Goal: Transaction & Acquisition: Book appointment/travel/reservation

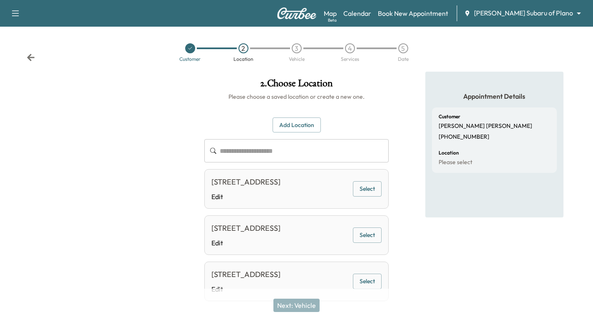
click at [32, 57] on icon at bounding box center [30, 57] width 7 height 7
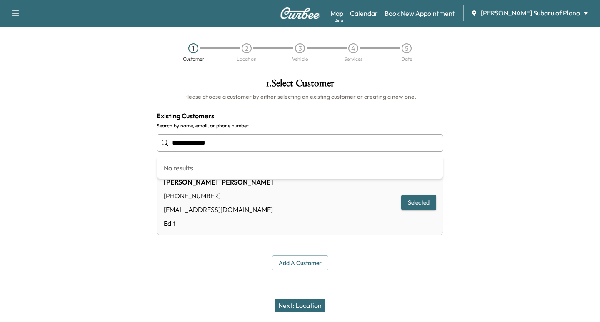
drag, startPoint x: 225, startPoint y: 142, endPoint x: 154, endPoint y: 150, distance: 71.2
click at [154, 150] on div "**********" at bounding box center [300, 174] width 300 height 205
paste input "**********"
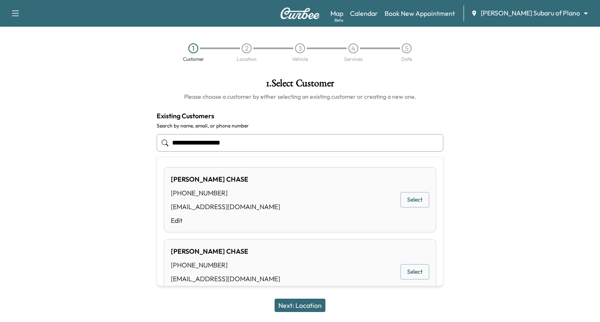
click at [404, 199] on button "Select" at bounding box center [414, 199] width 29 height 15
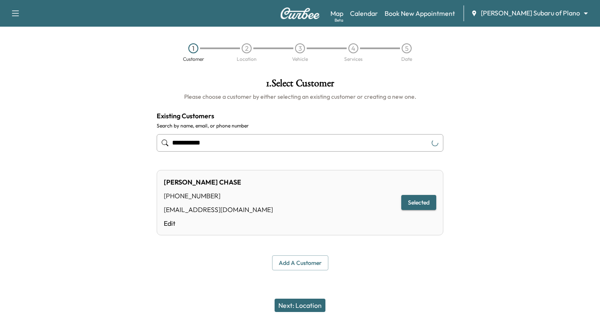
type input "**********"
click at [304, 308] on button "Next: Location" at bounding box center [299, 305] width 51 height 13
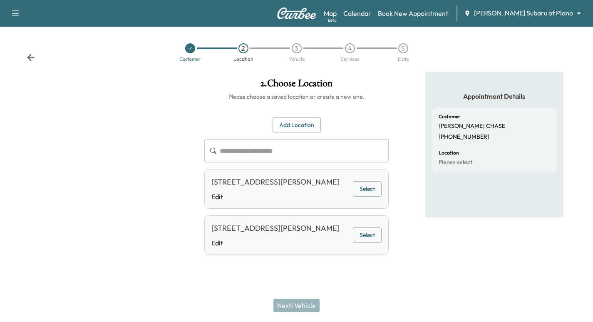
click at [370, 197] on button "Select" at bounding box center [367, 188] width 29 height 15
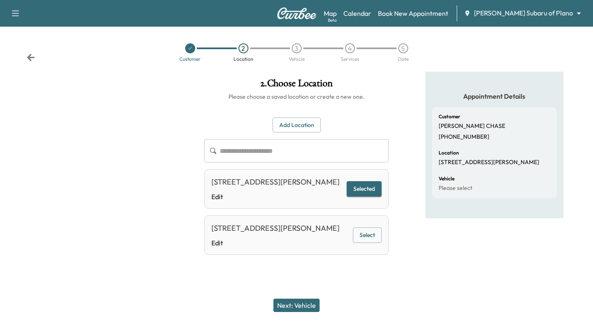
click at [303, 309] on button "Next: Vehicle" at bounding box center [297, 305] width 46 height 13
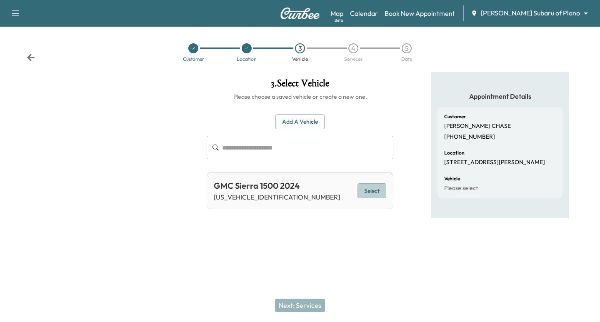
click at [360, 185] on button "Select" at bounding box center [371, 190] width 29 height 15
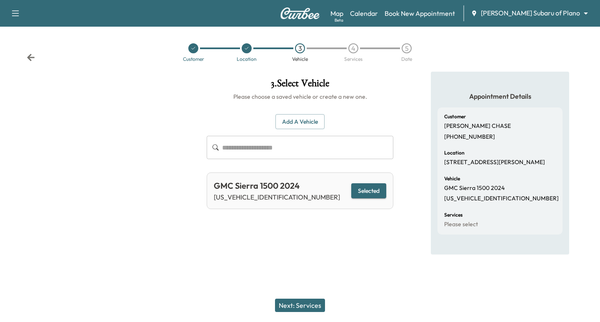
click at [301, 304] on button "Next: Services" at bounding box center [300, 305] width 50 height 13
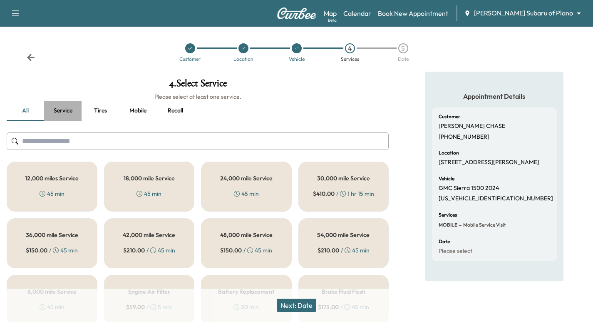
click at [71, 111] on button "Service" at bounding box center [62, 111] width 37 height 20
click at [25, 110] on button "all" at bounding box center [25, 111] width 37 height 20
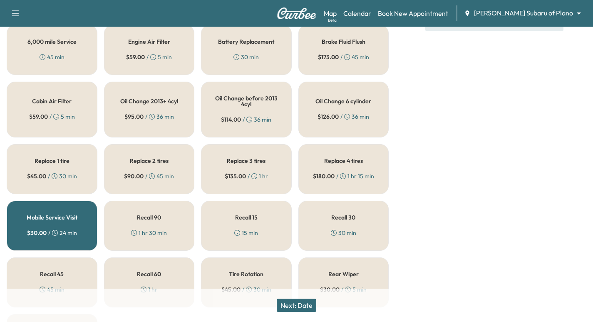
scroll to position [291, 0]
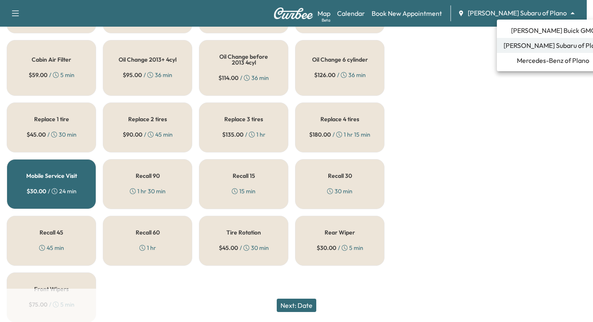
click at [556, 24] on li "[PERSON_NAME] Buick GMC" at bounding box center [553, 30] width 112 height 15
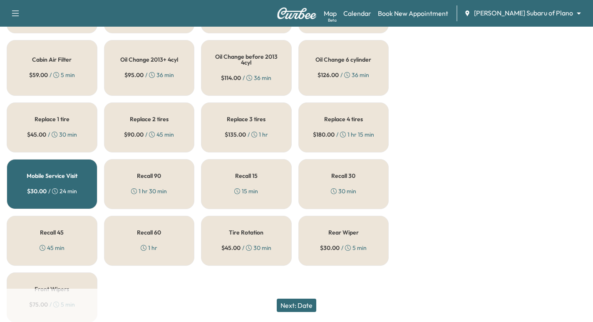
scroll to position [0, 0]
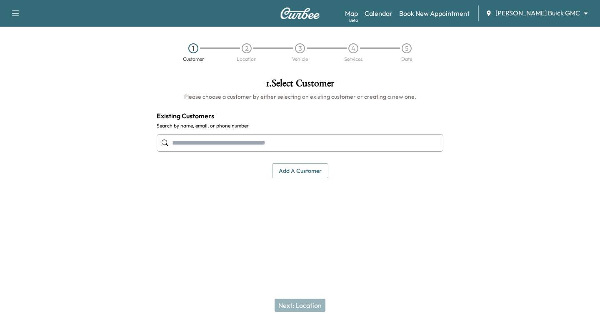
click at [269, 140] on input "text" at bounding box center [300, 142] width 286 height 17
paste input "**********"
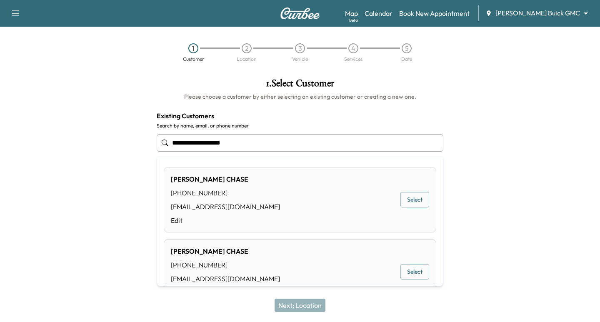
click at [407, 203] on button "Select" at bounding box center [414, 199] width 29 height 15
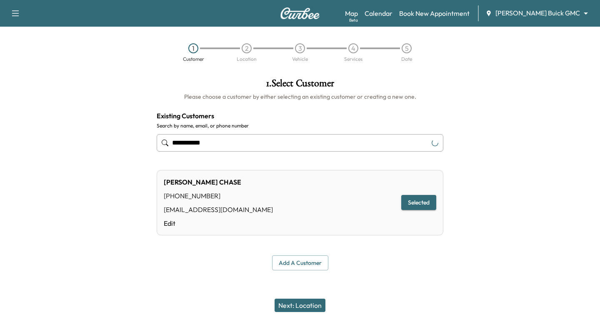
type input "**********"
click at [306, 303] on button "Next: Location" at bounding box center [299, 305] width 51 height 13
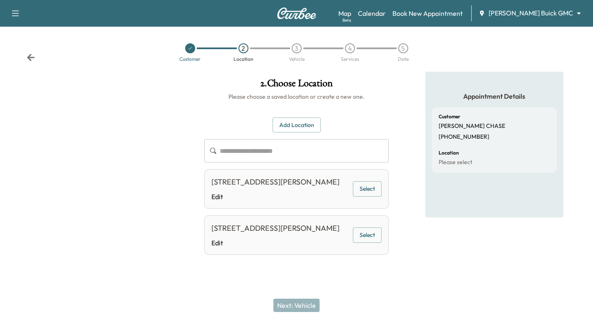
click at [366, 195] on button "Select" at bounding box center [367, 188] width 29 height 15
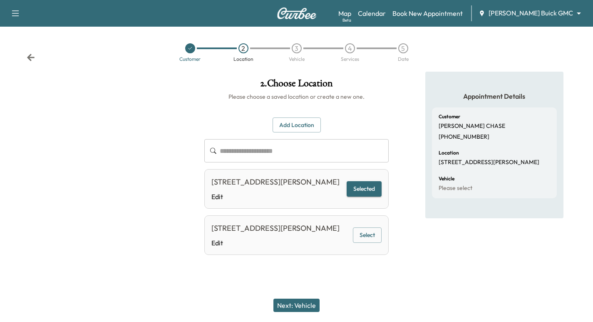
click at [310, 305] on button "Next: Vehicle" at bounding box center [297, 305] width 46 height 13
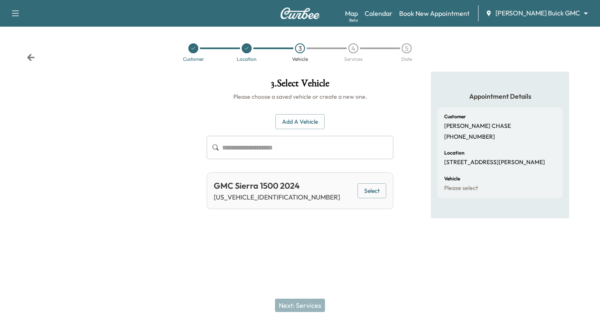
click at [374, 189] on button "Select" at bounding box center [371, 190] width 29 height 15
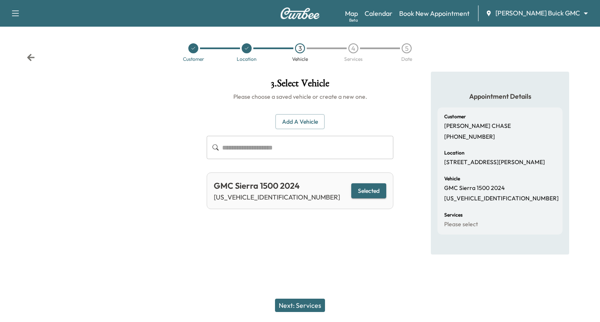
click at [294, 311] on button "Next: Services" at bounding box center [300, 305] width 50 height 13
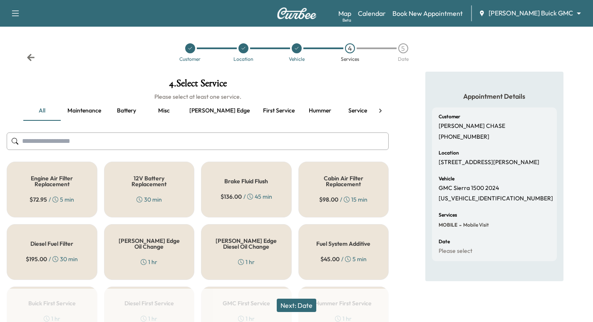
click at [31, 57] on icon at bounding box center [31, 57] width 8 height 8
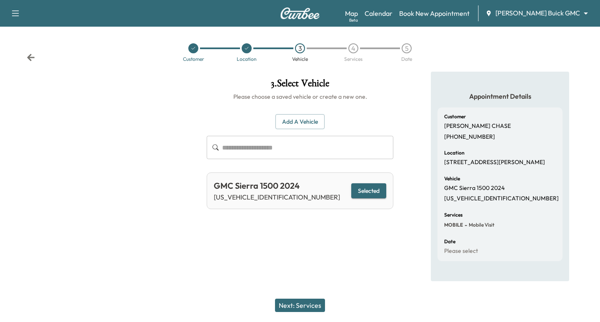
click at [31, 57] on icon at bounding box center [31, 57] width 8 height 8
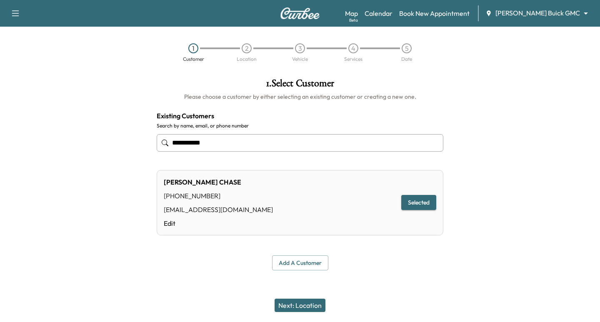
click at [573, 11] on body "**********" at bounding box center [300, 161] width 600 height 322
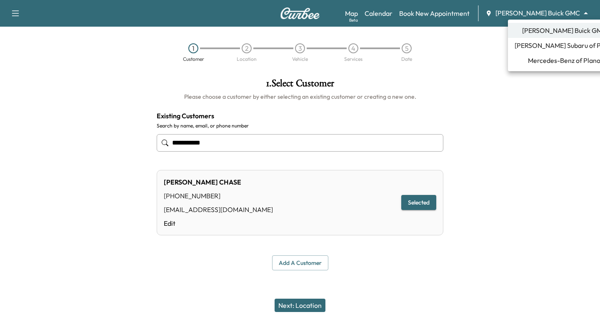
click at [561, 43] on span "[PERSON_NAME] Subaru of Plano" at bounding box center [563, 45] width 99 height 10
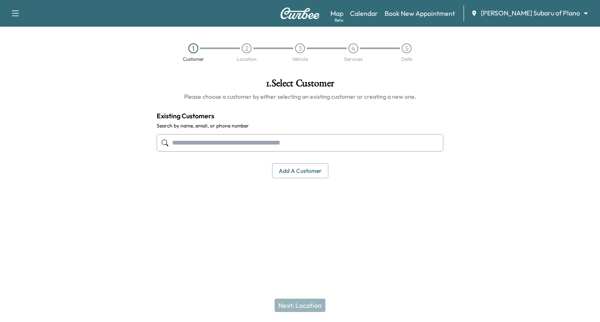
click at [293, 147] on input "text" at bounding box center [300, 142] width 286 height 17
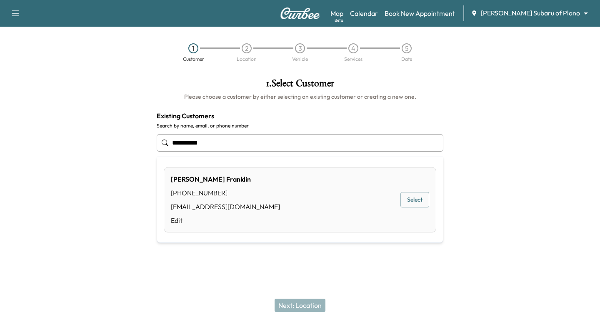
click at [413, 202] on button "Select" at bounding box center [414, 199] width 29 height 15
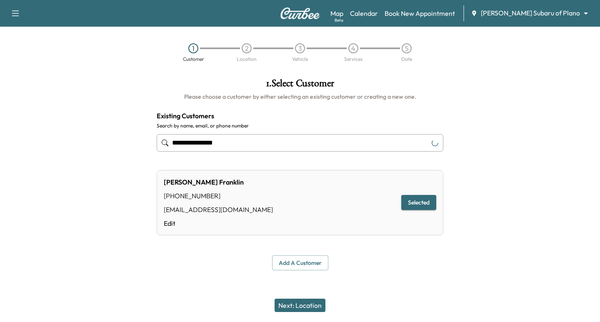
type input "**********"
click at [297, 307] on button "Next: Location" at bounding box center [299, 305] width 51 height 13
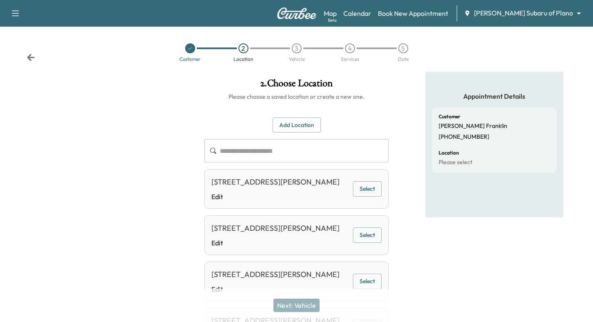
click at [358, 197] on button "Select" at bounding box center [367, 188] width 29 height 15
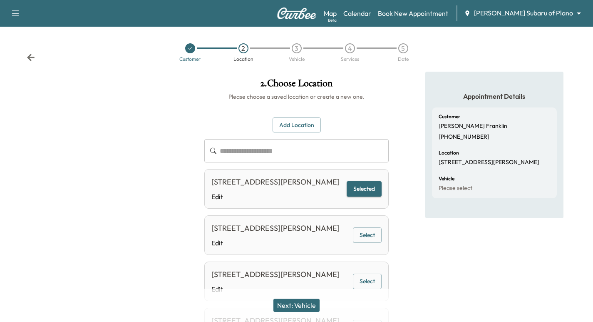
click at [291, 306] on button "Next: Vehicle" at bounding box center [297, 305] width 46 height 13
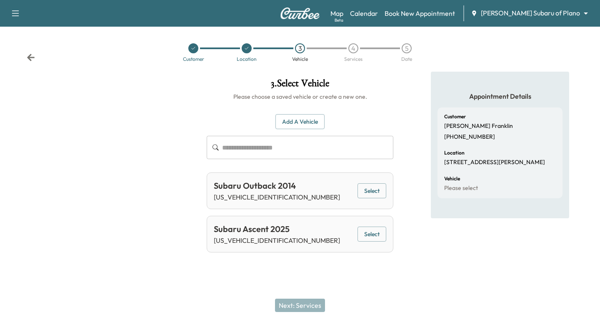
click at [375, 233] on button "Select" at bounding box center [371, 234] width 29 height 15
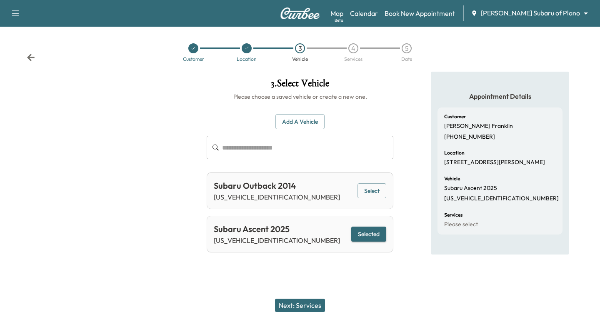
click at [301, 302] on button "Next: Services" at bounding box center [300, 305] width 50 height 13
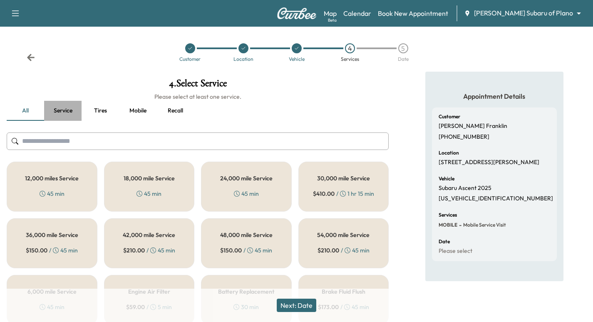
click at [63, 112] on button "Service" at bounding box center [62, 111] width 37 height 20
click at [30, 57] on icon at bounding box center [31, 57] width 8 height 8
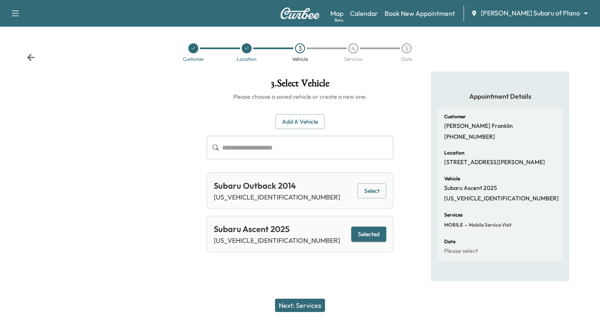
click at [30, 57] on icon at bounding box center [31, 57] width 8 height 8
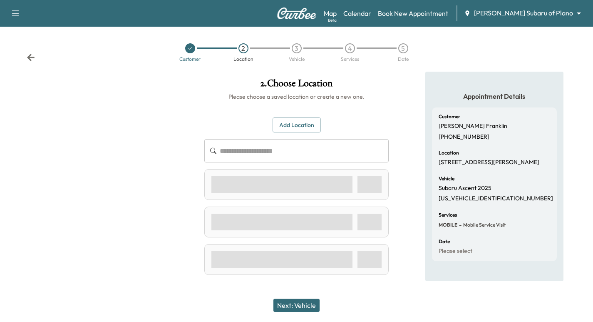
click at [30, 57] on icon at bounding box center [31, 57] width 8 height 8
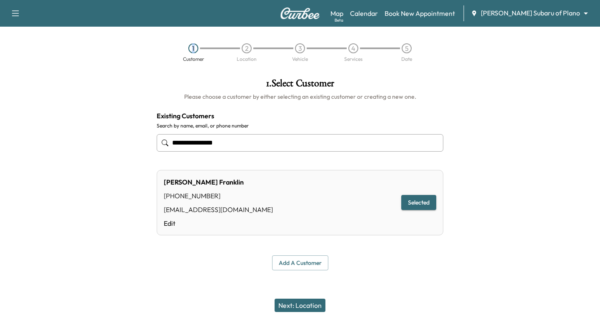
click at [30, 57] on div "1 Customer 2 Location 3 Vehicle 4 Services 5 Date" at bounding box center [300, 52] width 600 height 38
click at [51, 74] on div at bounding box center [75, 174] width 150 height 205
